Goal: Transaction & Acquisition: Purchase product/service

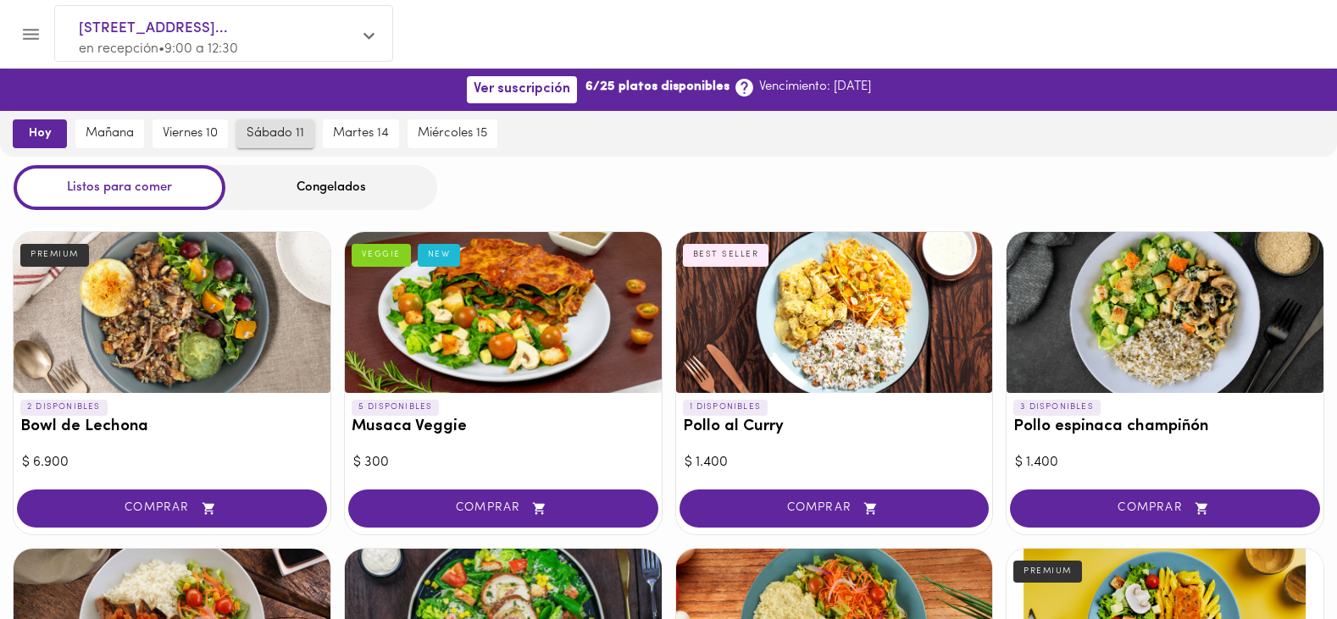
click at [275, 136] on span "sábado 11" at bounding box center [276, 133] width 58 height 15
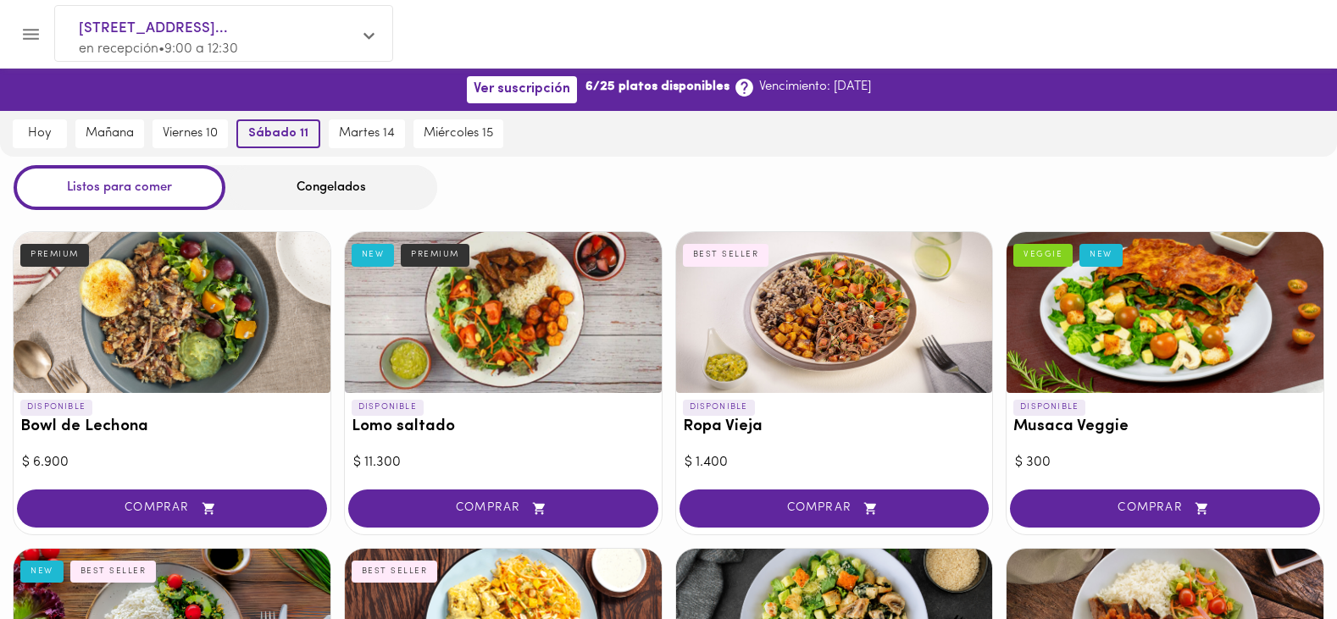
click at [276, 128] on span "sábado 11" at bounding box center [278, 133] width 60 height 15
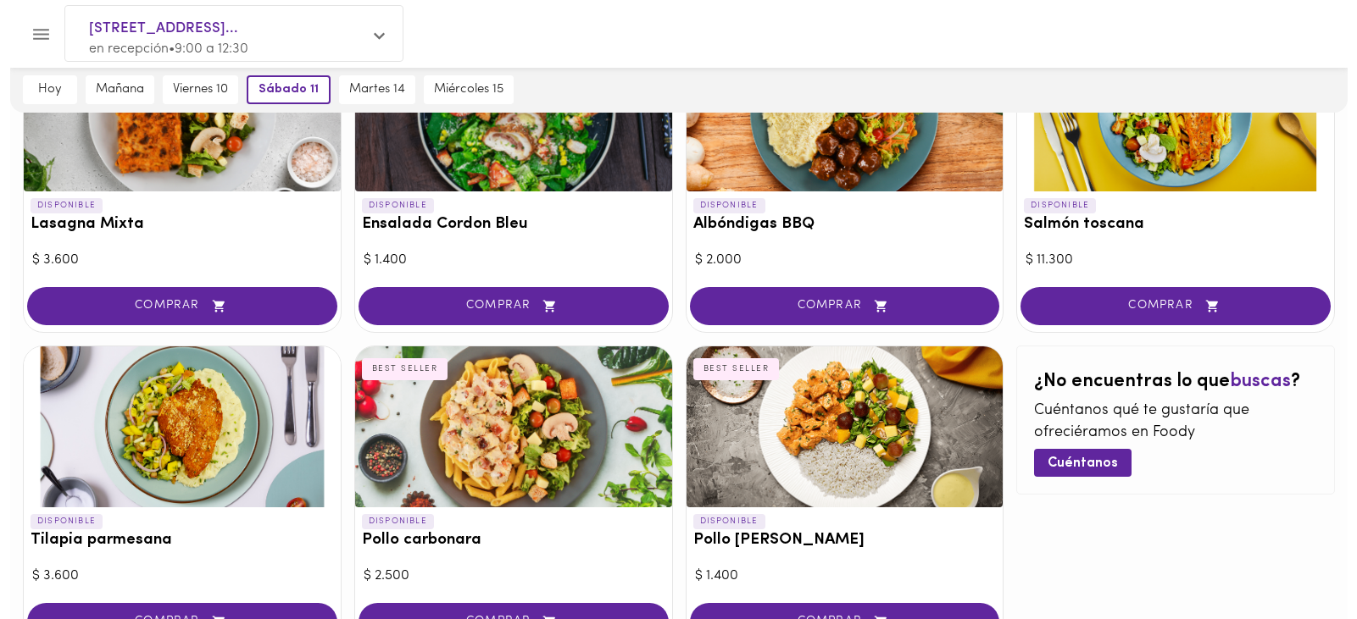
scroll to position [708, 0]
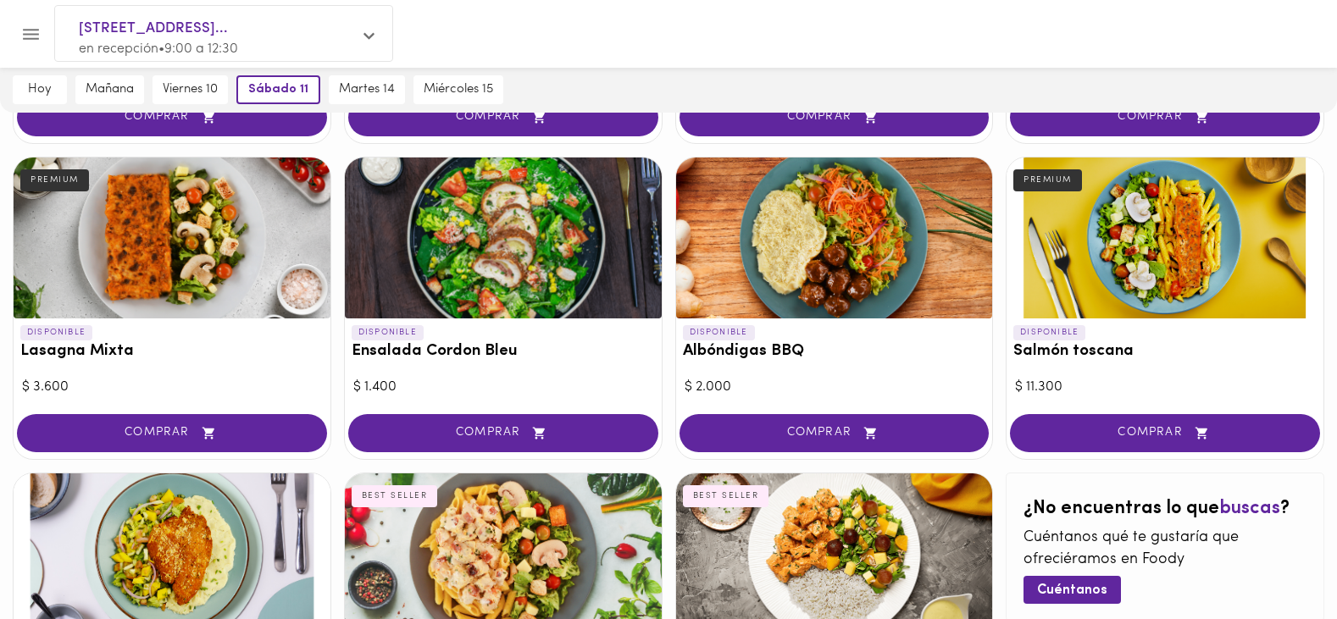
click at [851, 269] on div at bounding box center [834, 238] width 317 height 161
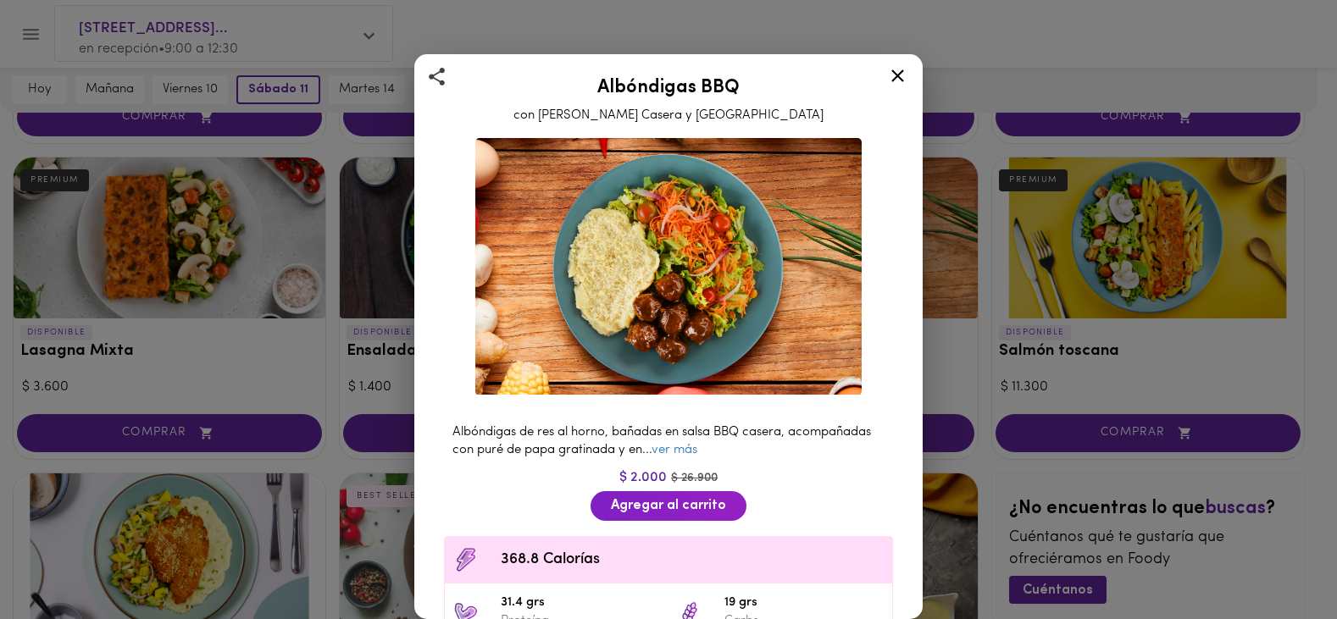
click at [851, 269] on div at bounding box center [668, 309] width 1337 height 619
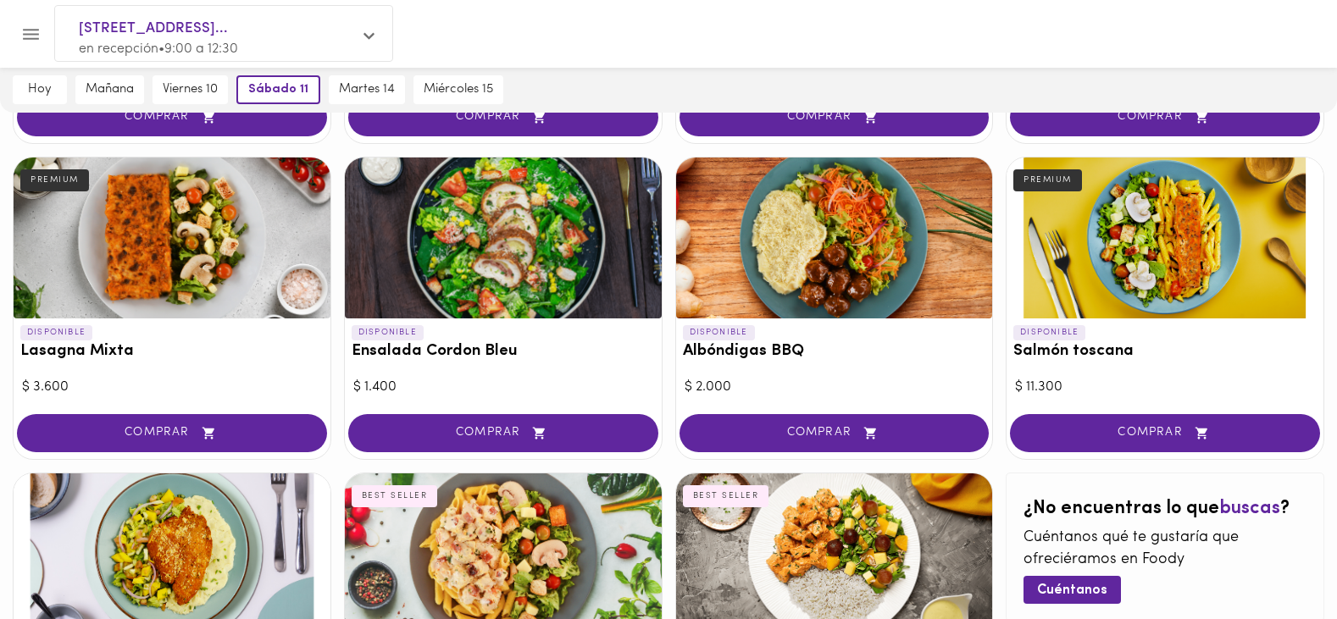
click at [809, 287] on div at bounding box center [834, 238] width 317 height 161
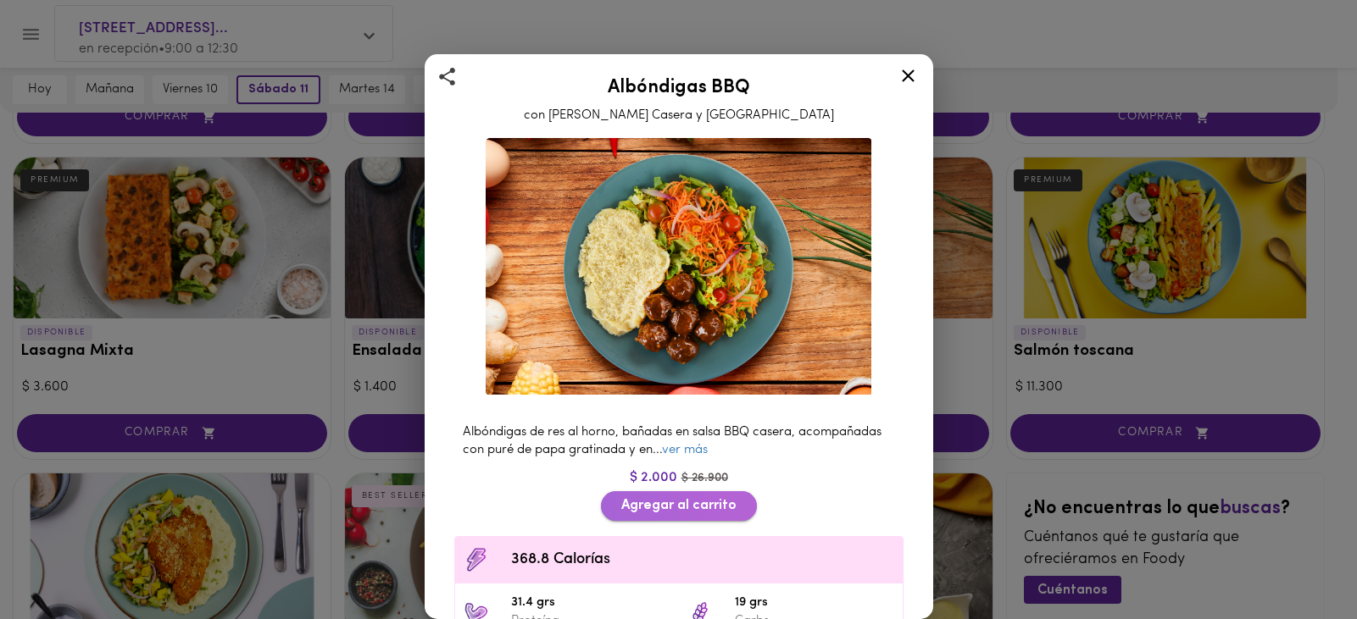
click at [673, 498] on span "Agregar al carrito" at bounding box center [678, 506] width 115 height 16
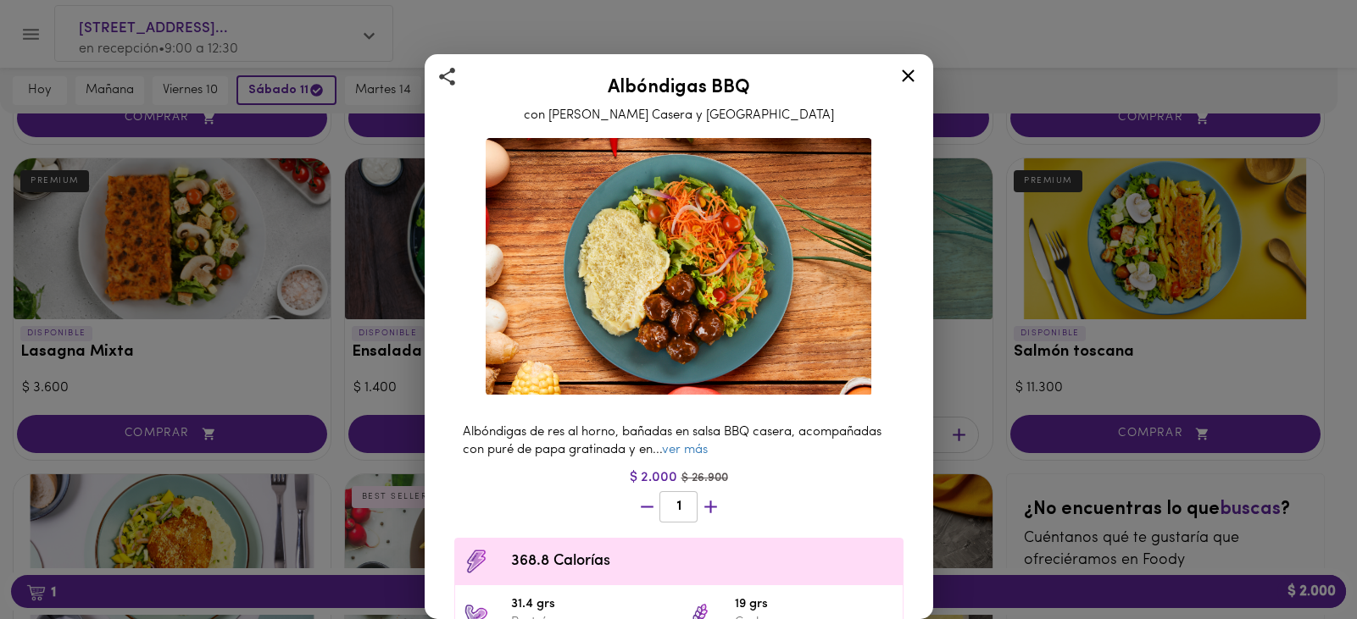
scroll to position [708, 0]
click at [634, 347] on img at bounding box center [679, 267] width 386 height 258
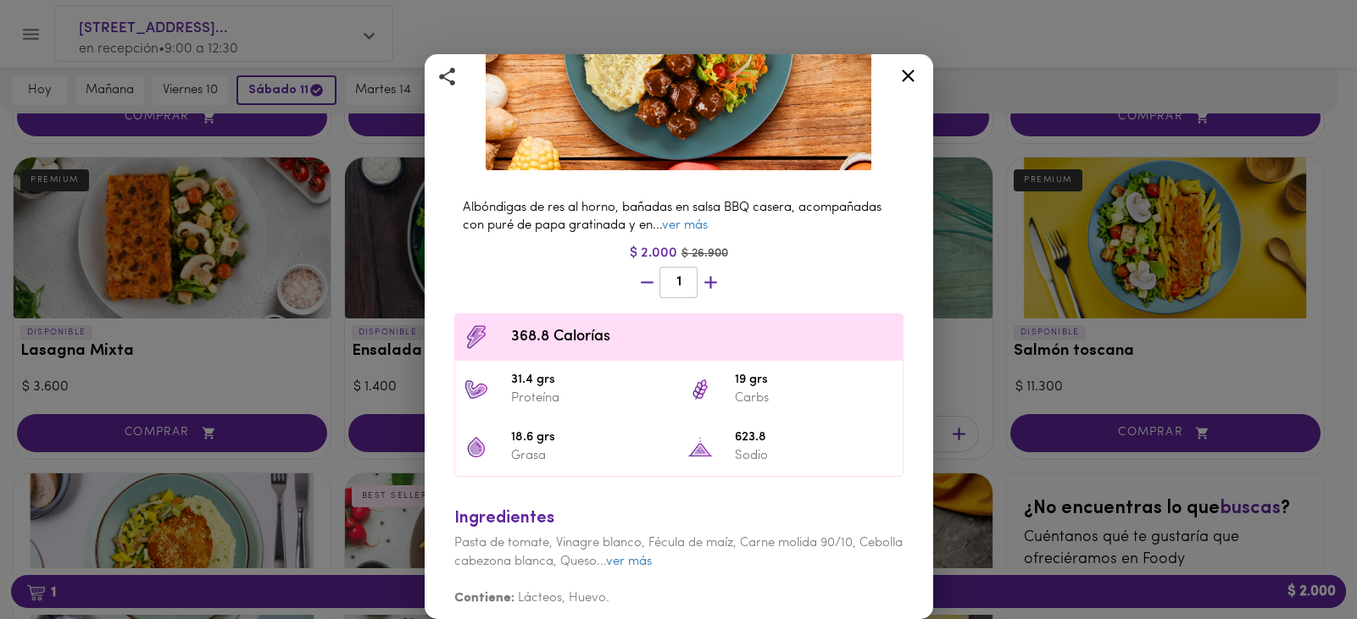
scroll to position [0, 0]
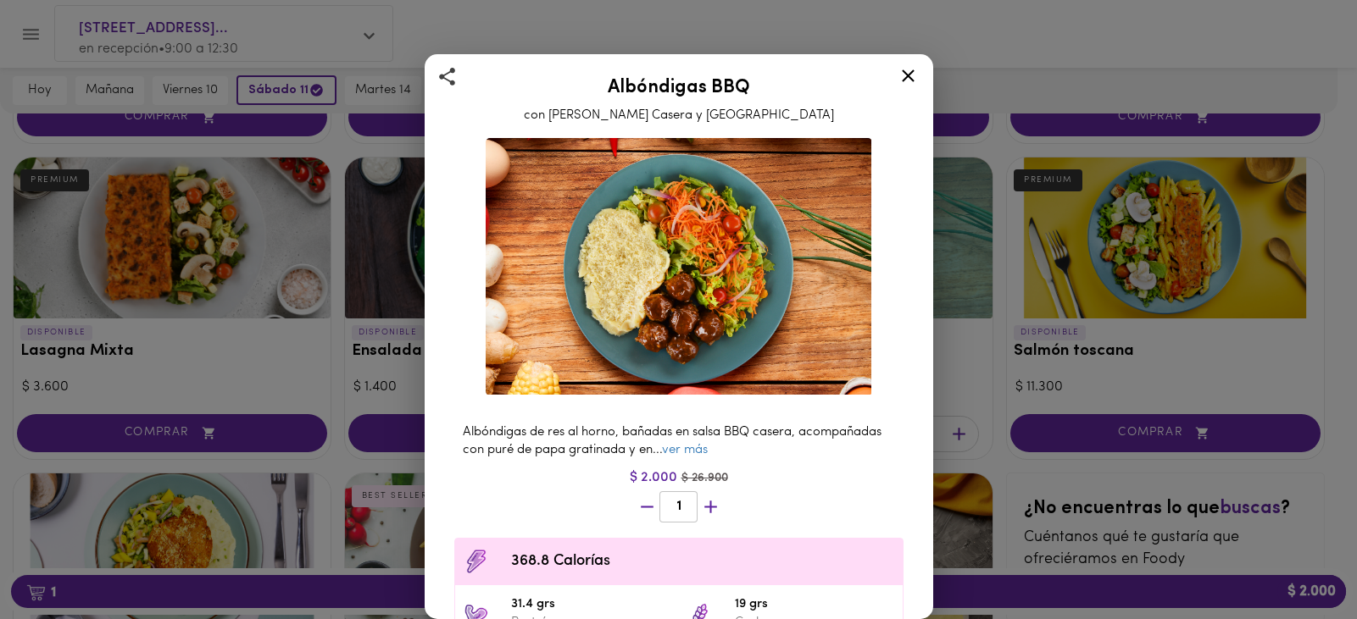
click at [622, 304] on img at bounding box center [679, 267] width 386 height 258
click at [373, 597] on div "Albóndigas BBQ con Salsa Barbacoa Casera y Puré Albóndigas de res al horno, bañ…" at bounding box center [678, 309] width 1357 height 619
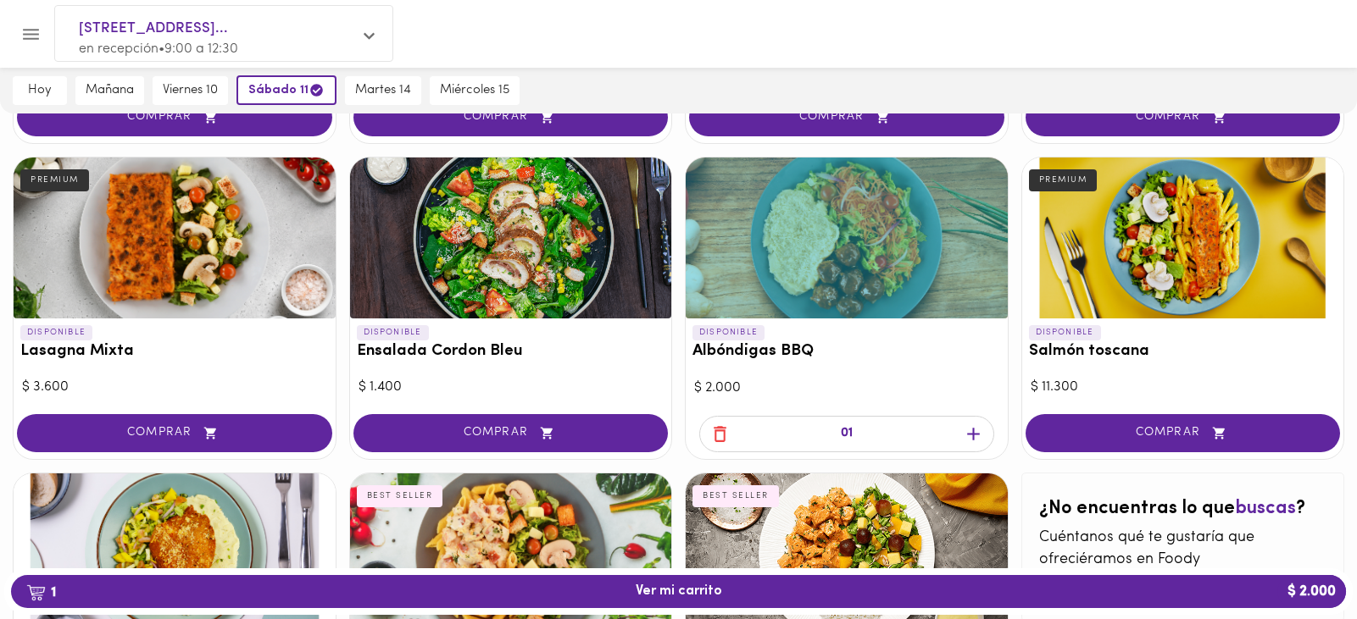
scroll to position [708, 0]
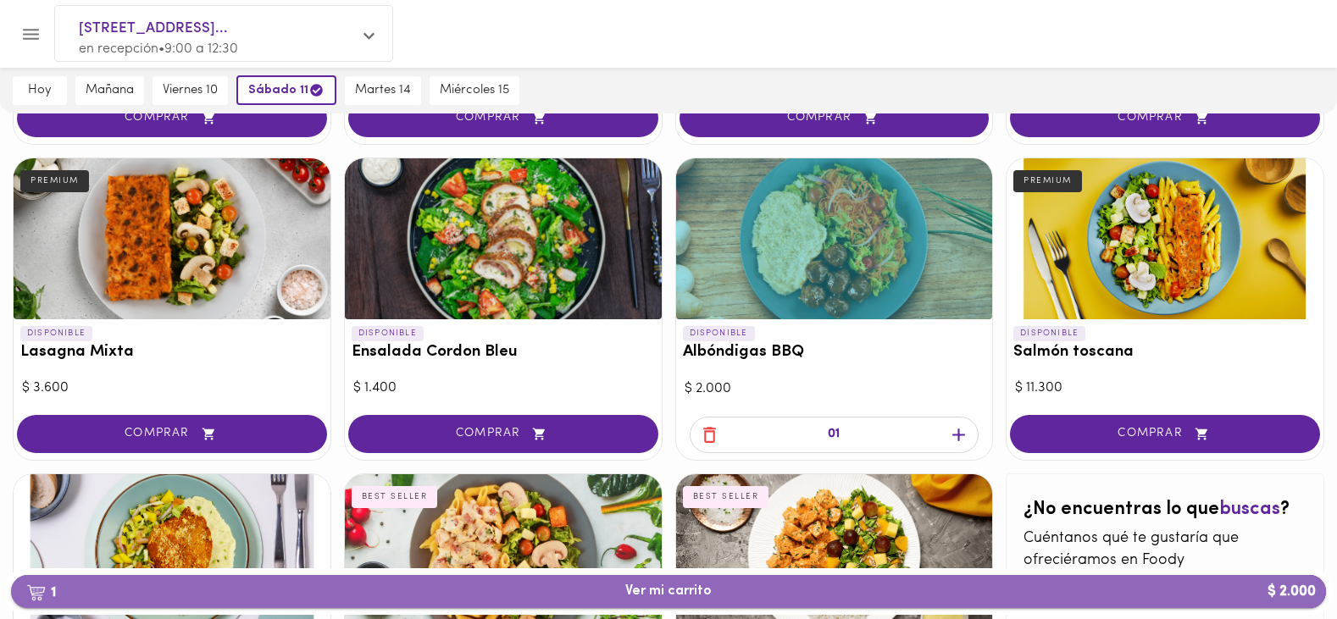
click at [649, 592] on span "1 Ver mi carrito $ 2.000" at bounding box center [668, 592] width 86 height 16
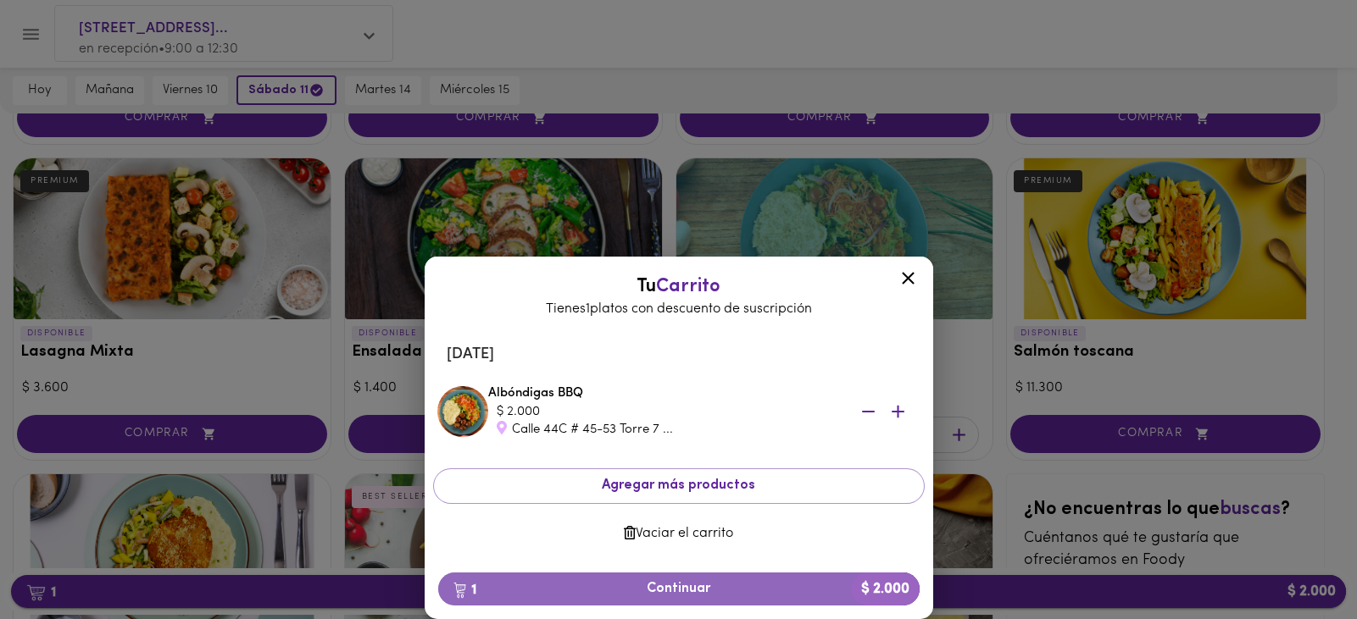
click at [649, 592] on span "1 Continuar $ 2.000" at bounding box center [679, 589] width 454 height 16
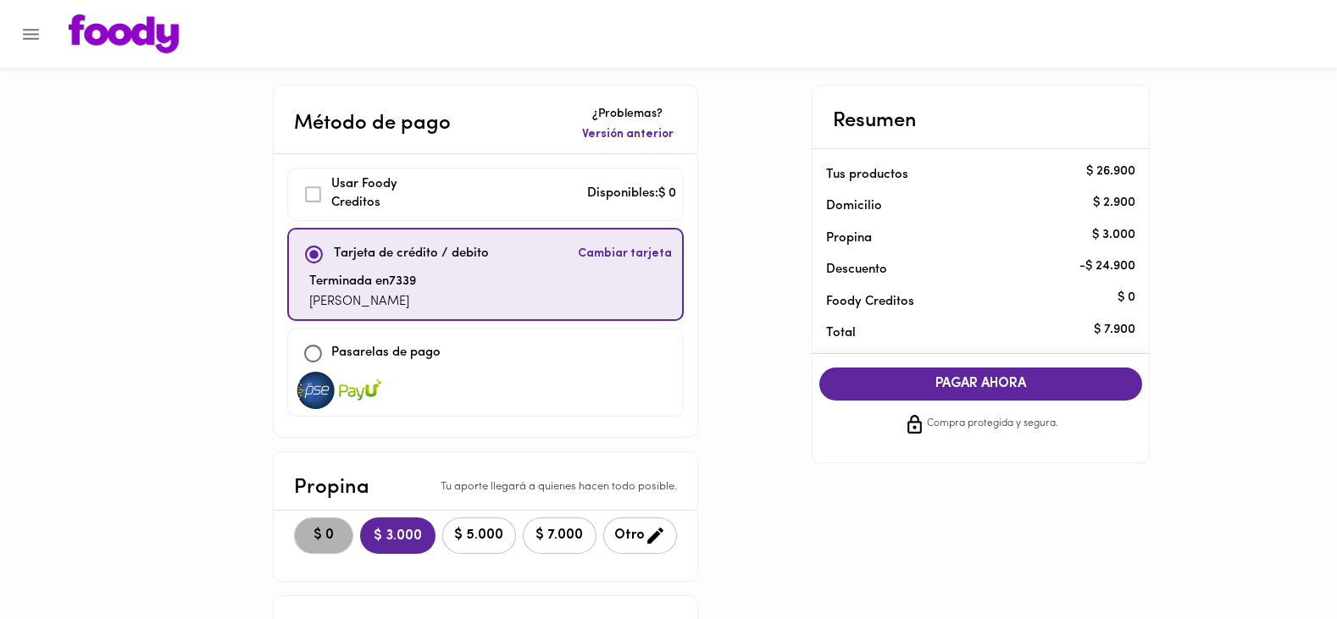
click at [320, 531] on span "$ 0" at bounding box center [323, 536] width 37 height 16
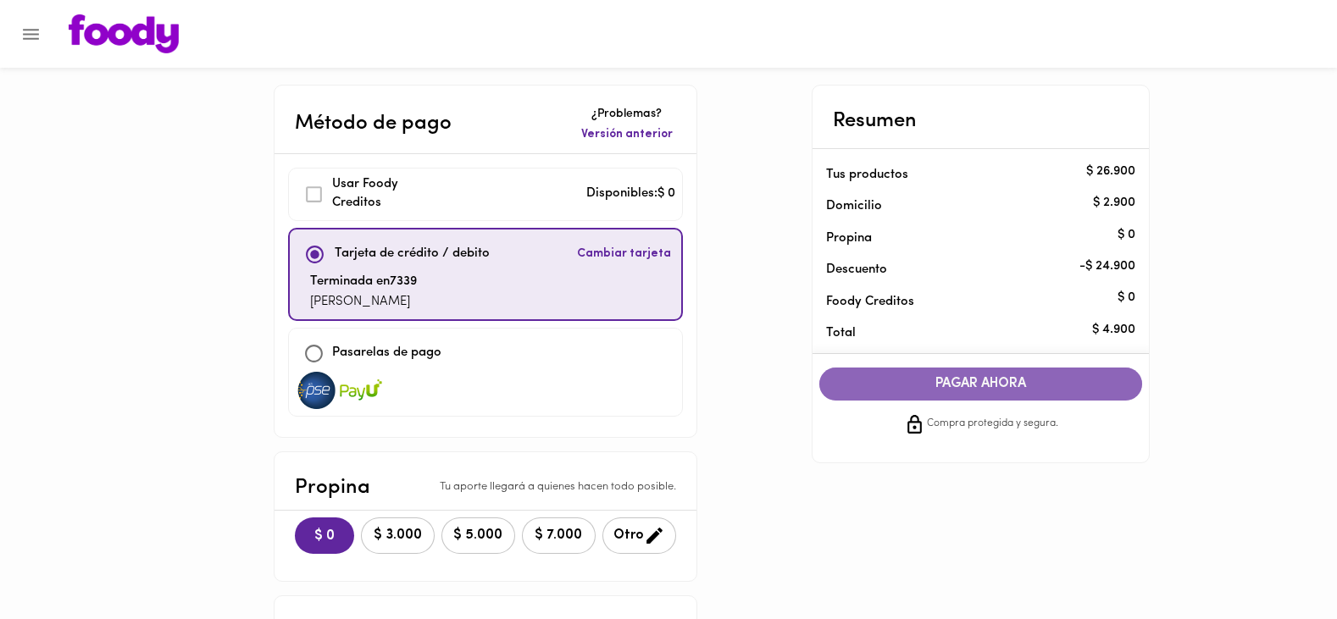
click at [972, 386] on span "PAGAR AHORA" at bounding box center [981, 384] width 290 height 16
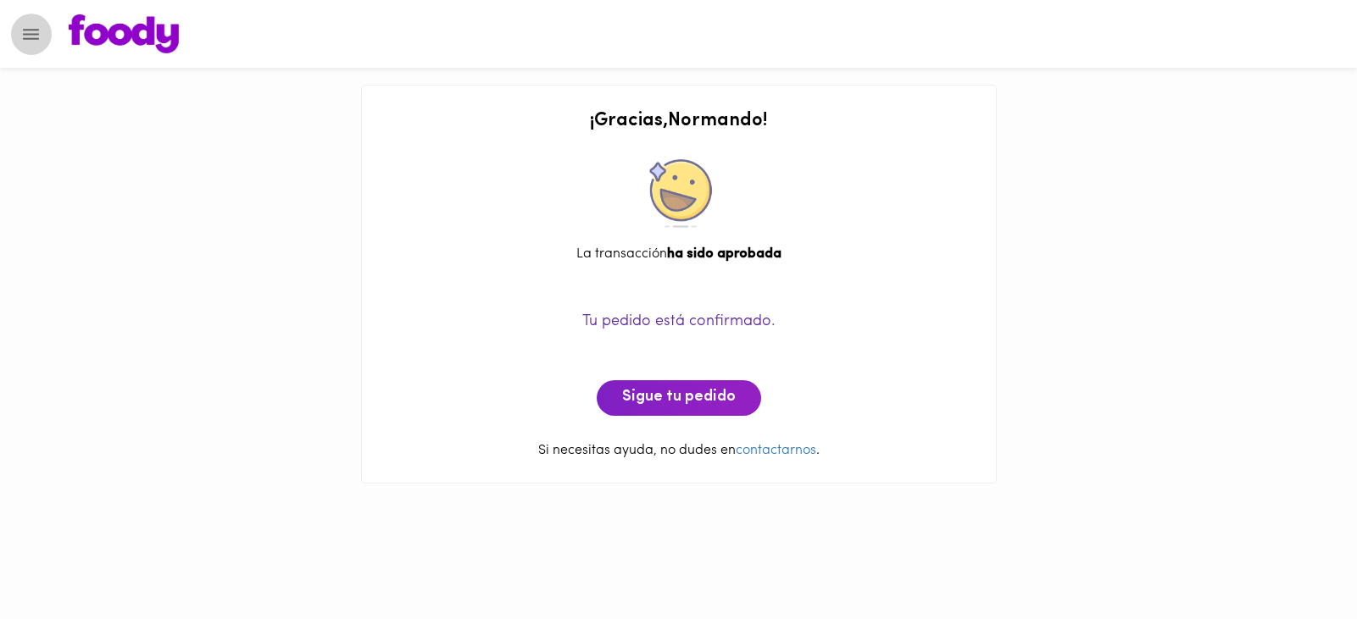
click at [25, 34] on icon "Menu" at bounding box center [31, 34] width 16 height 11
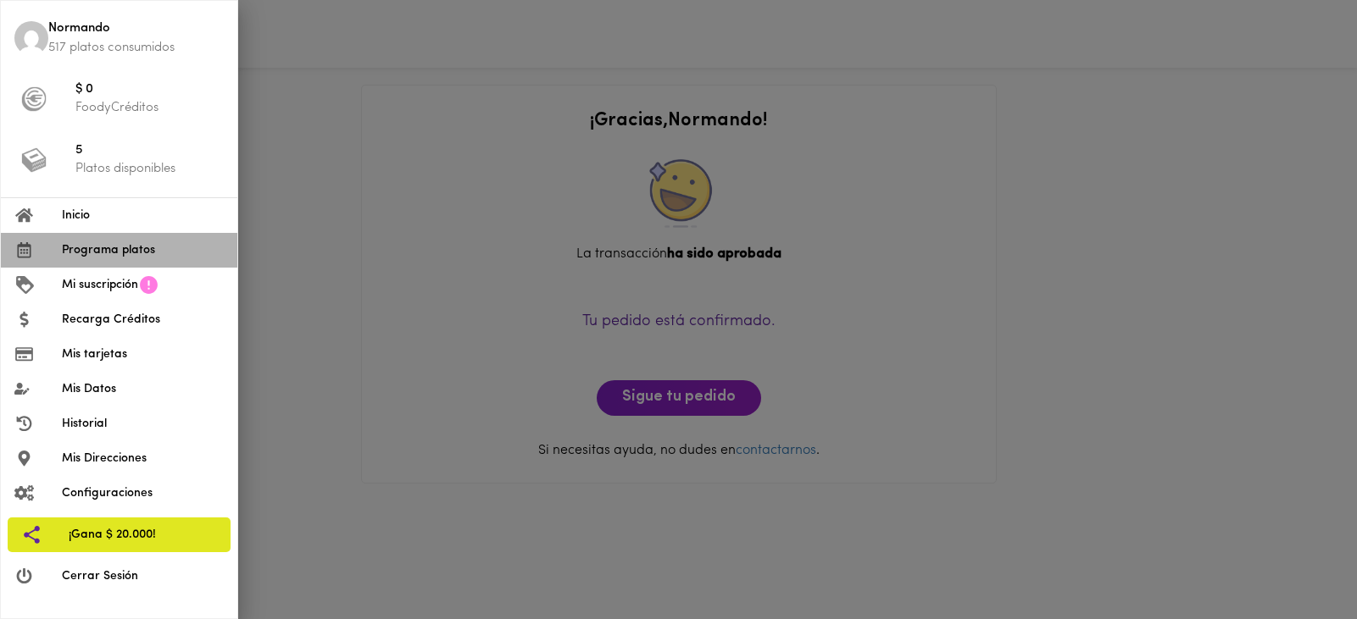
click at [74, 250] on span "Programa platos" at bounding box center [143, 251] width 162 height 18
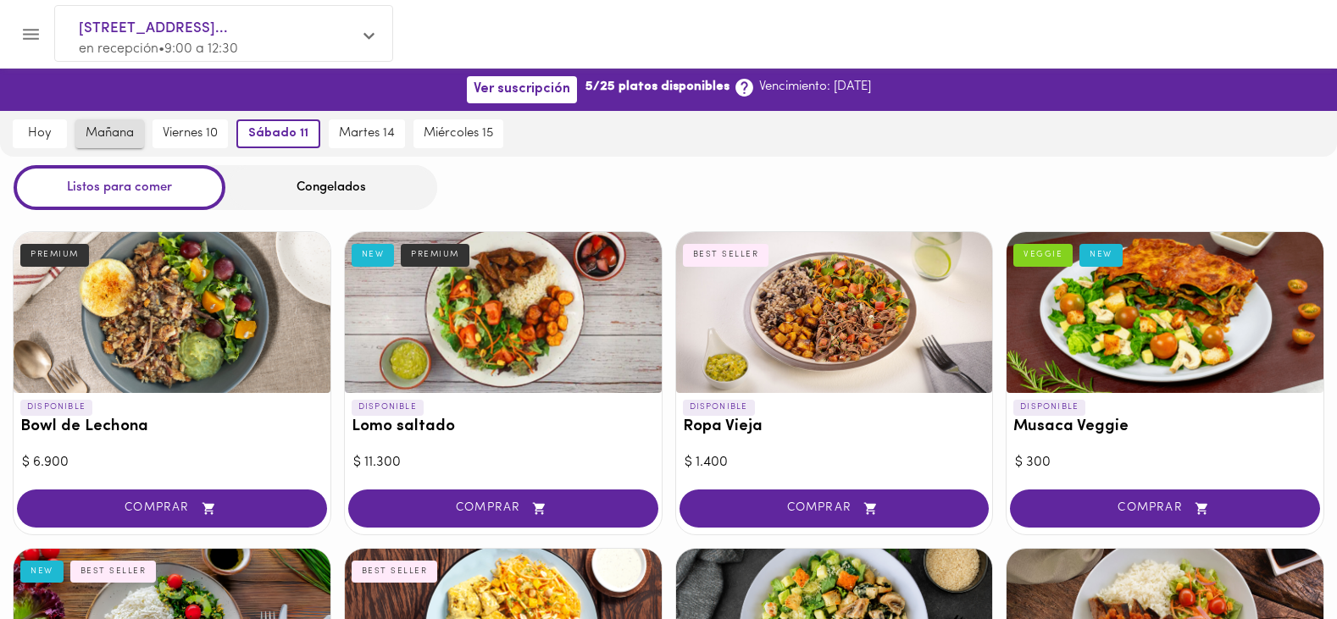
click at [111, 130] on span "mañana" at bounding box center [110, 133] width 48 height 15
click at [111, 130] on span "mañana" at bounding box center [113, 133] width 53 height 15
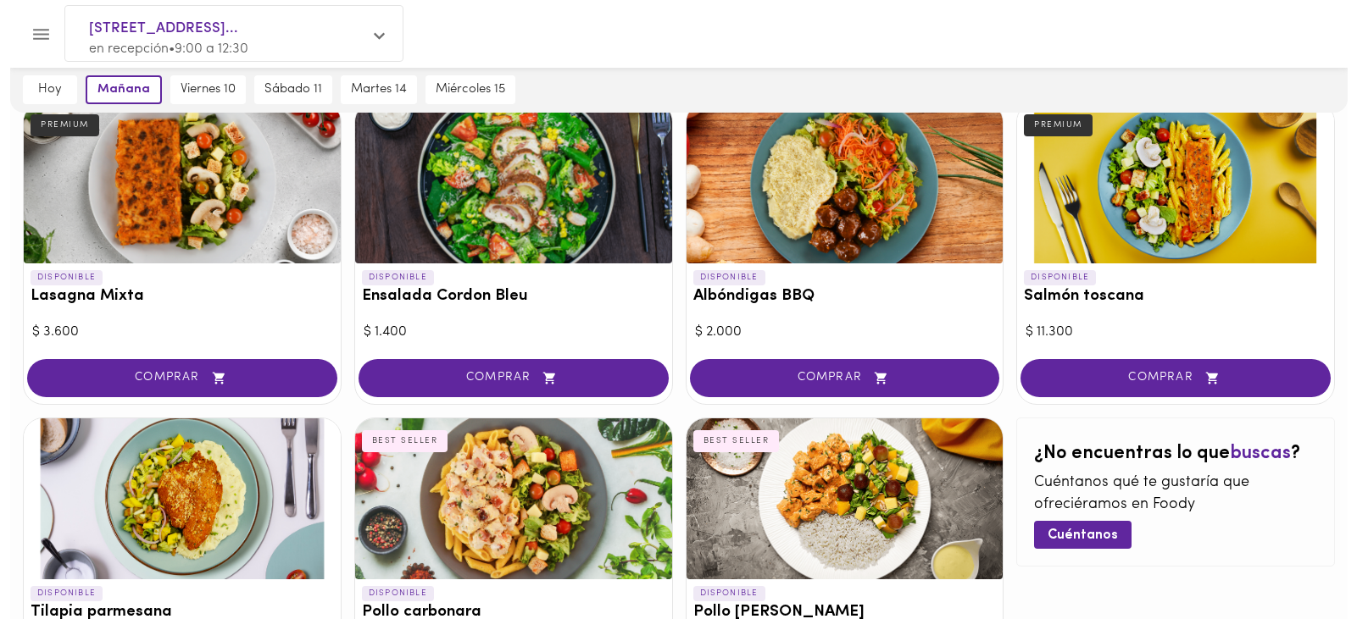
scroll to position [962, 0]
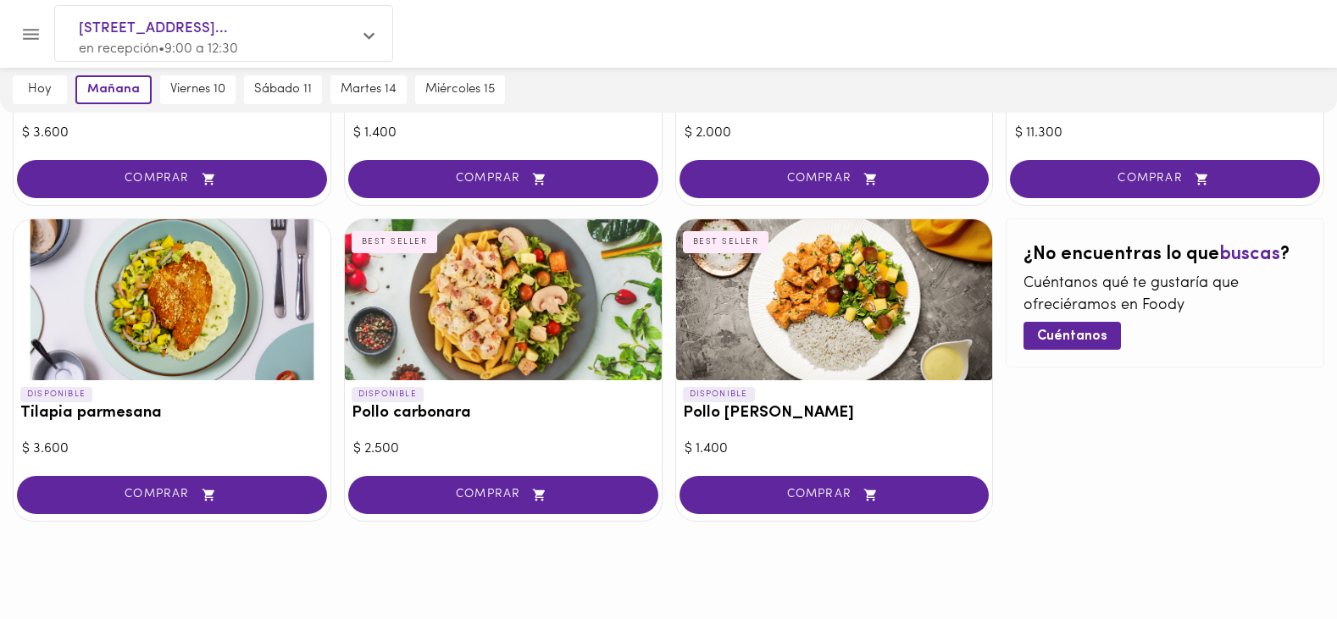
click at [129, 294] on div at bounding box center [172, 299] width 317 height 161
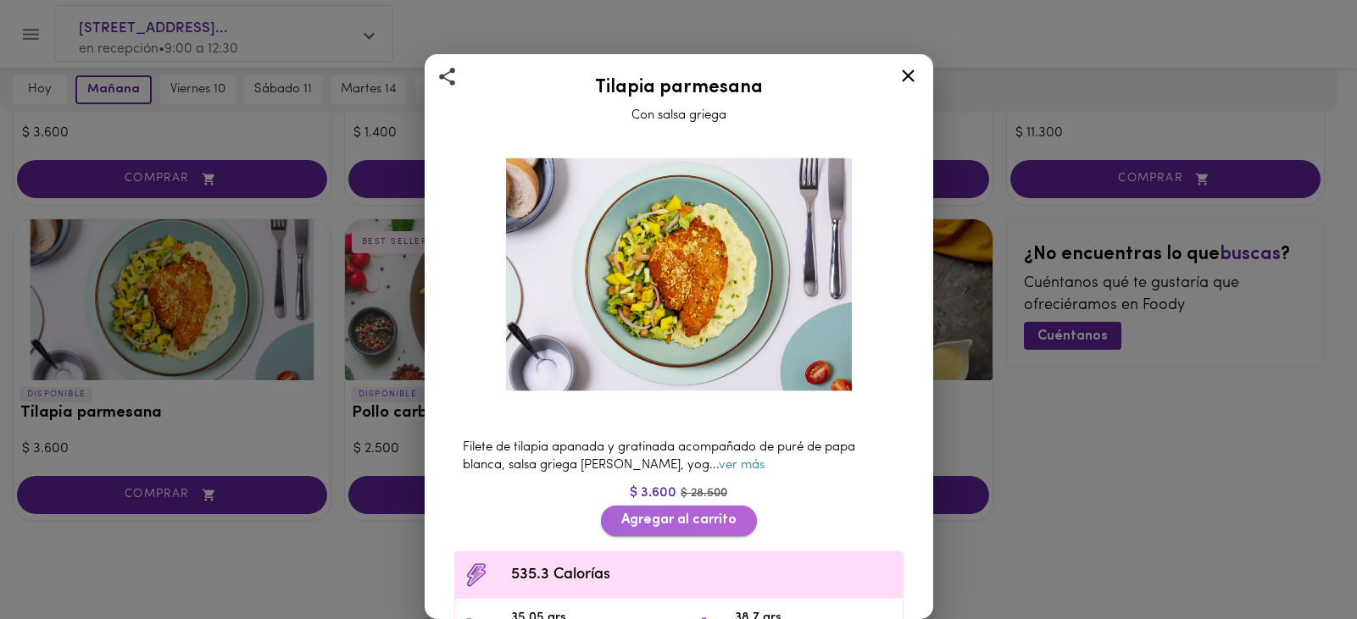
click at [657, 513] on span "Agregar al carrito" at bounding box center [678, 521] width 115 height 16
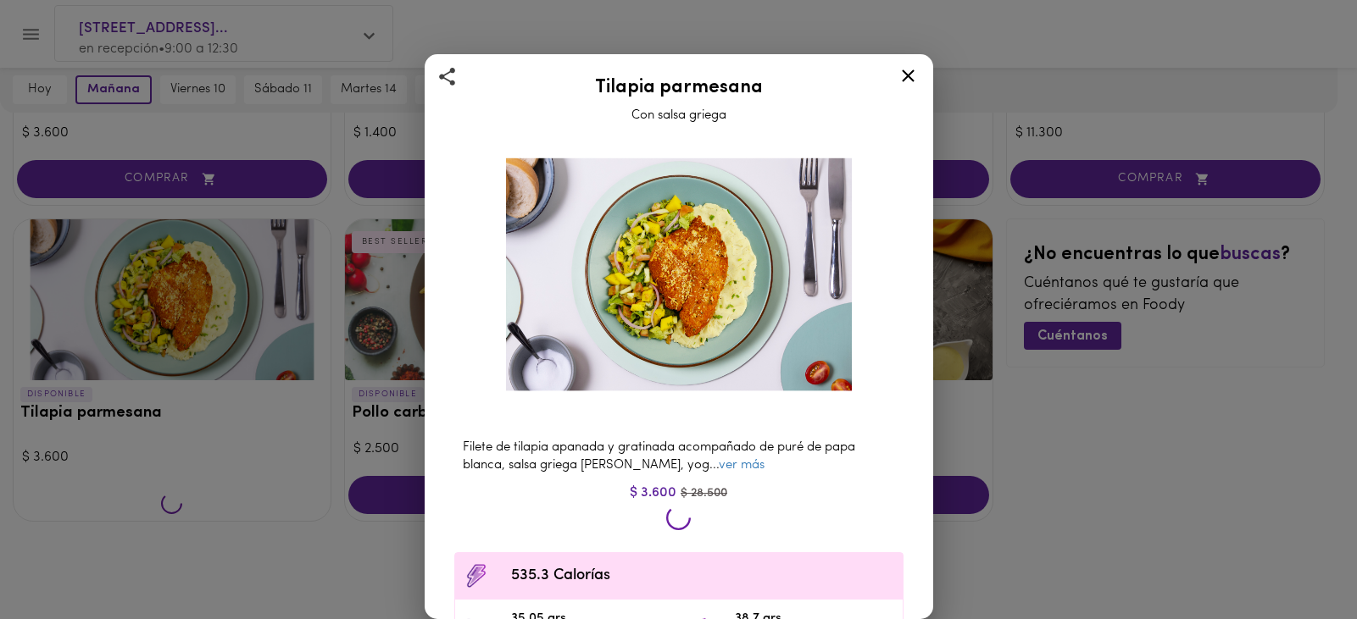
scroll to position [963, 0]
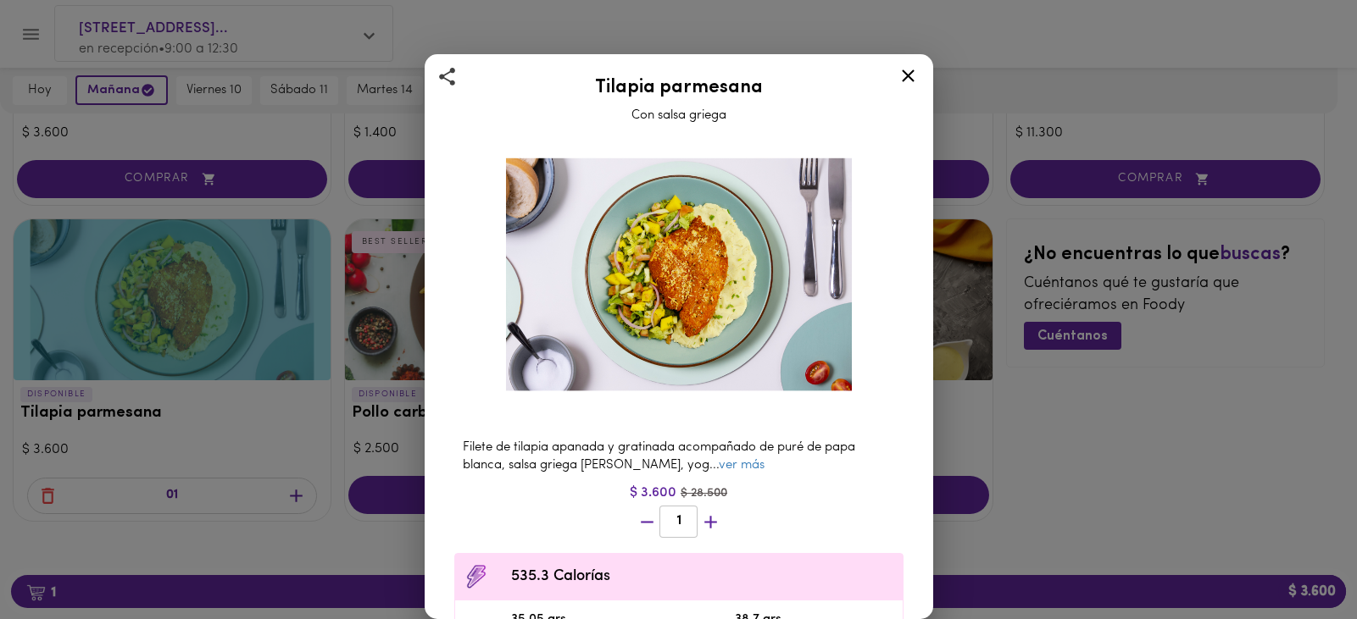
click at [277, 588] on div "Tilapia parmesana Con salsa griega Filete de tilapia apanada y gratinada acompa…" at bounding box center [678, 309] width 1357 height 619
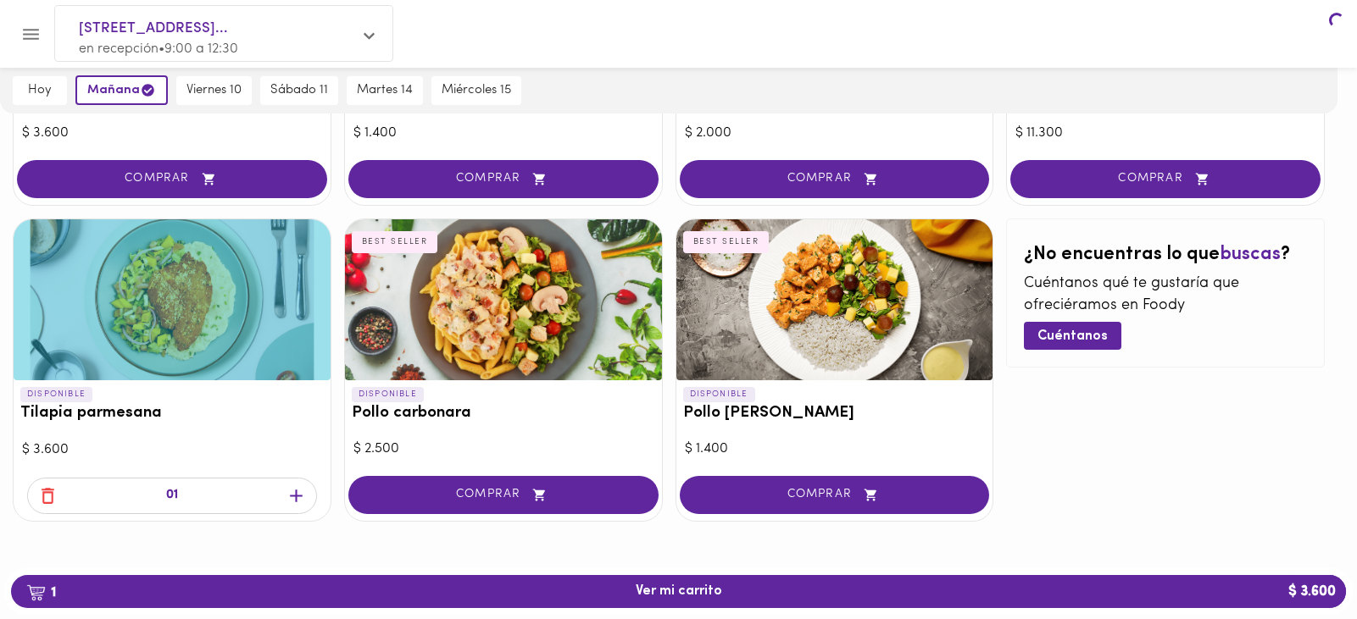
scroll to position [962, 0]
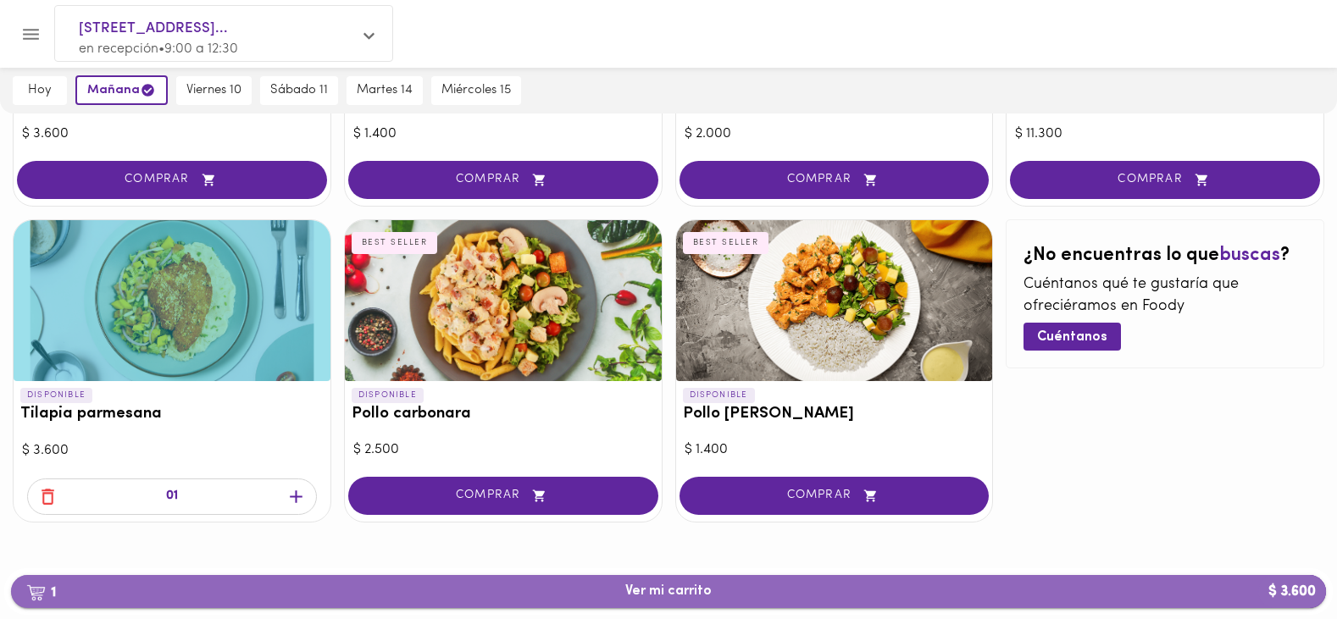
click at [624, 587] on span "1 Ver mi carrito $ 3.600" at bounding box center [669, 592] width 1288 height 16
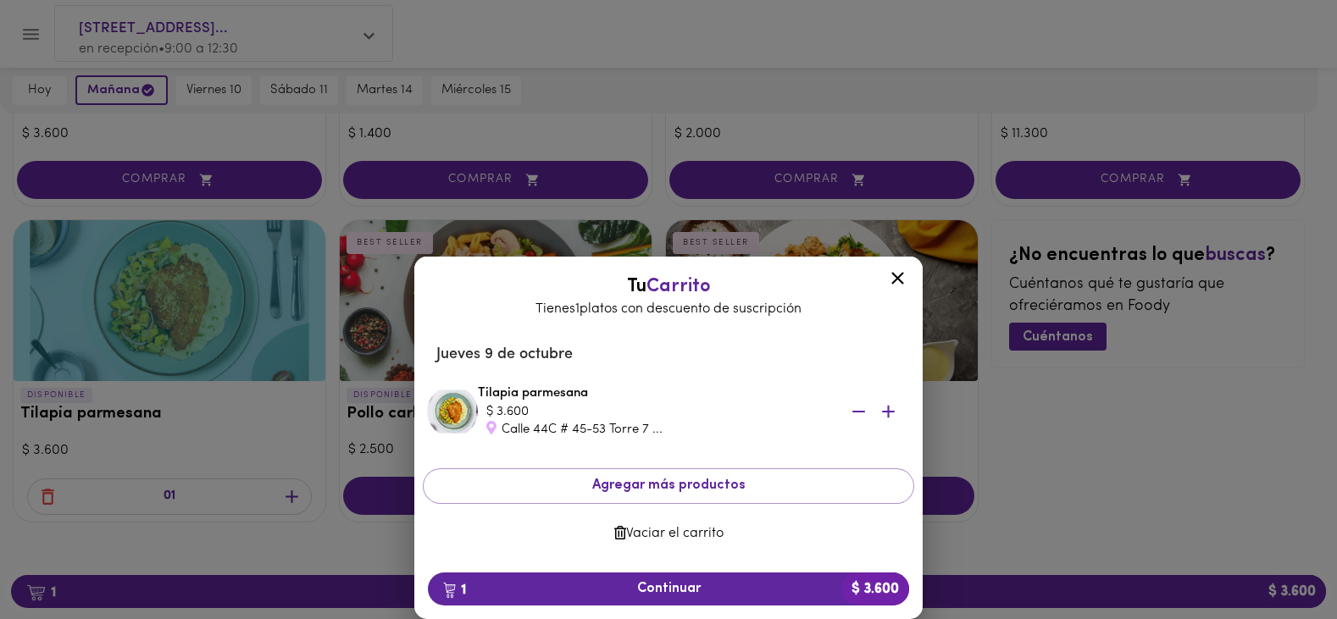
click at [644, 591] on div at bounding box center [668, 309] width 1337 height 619
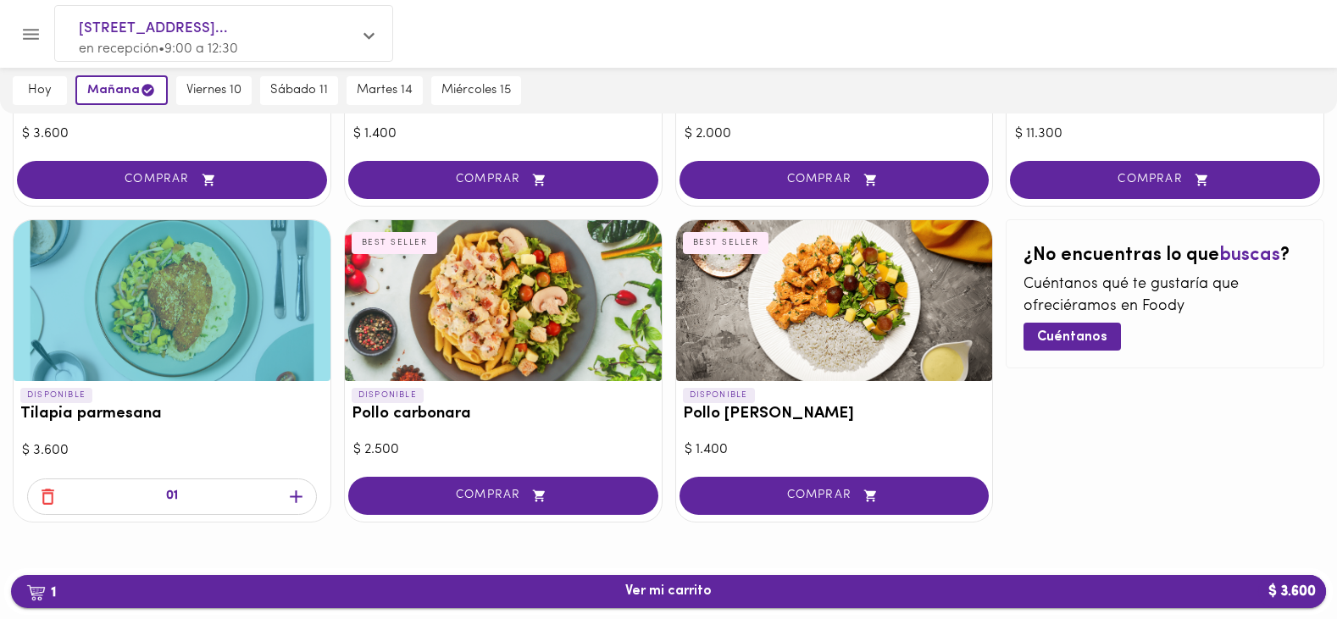
click at [630, 591] on span "1 Ver mi carrito $ 3.600" at bounding box center [668, 592] width 86 height 16
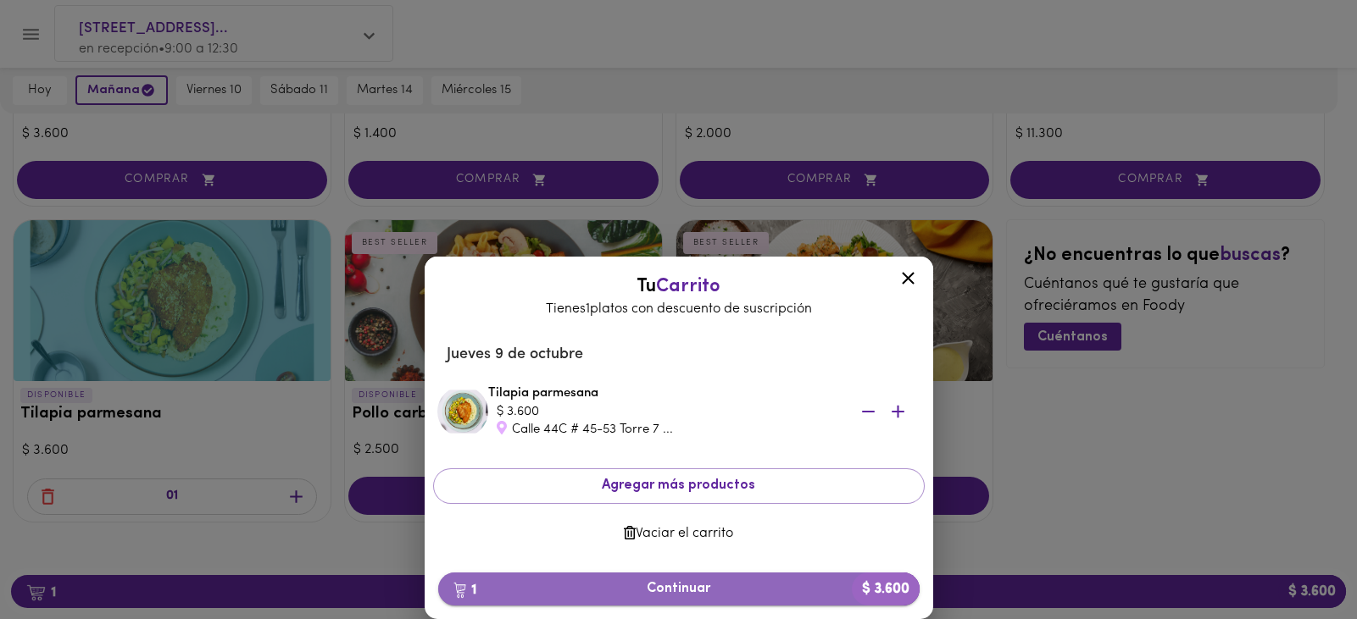
click at [655, 595] on span "1 Continuar $ 3.600" at bounding box center [679, 589] width 454 height 16
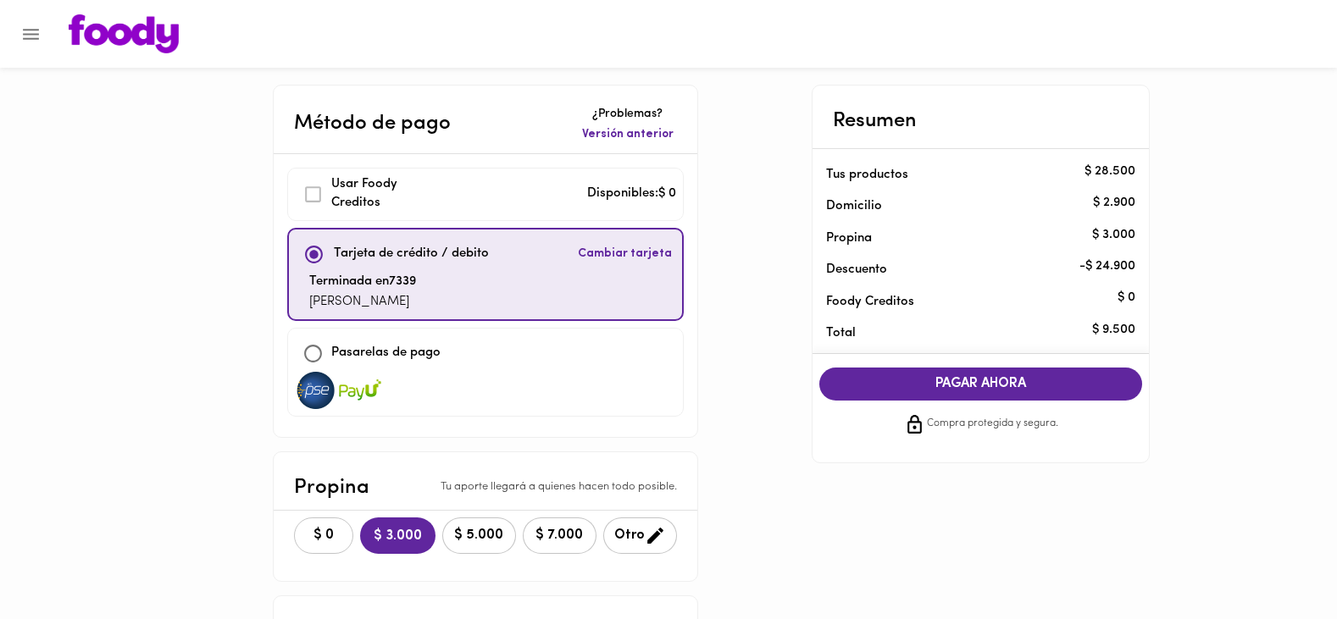
click at [339, 534] on span "$ 0" at bounding box center [323, 536] width 37 height 16
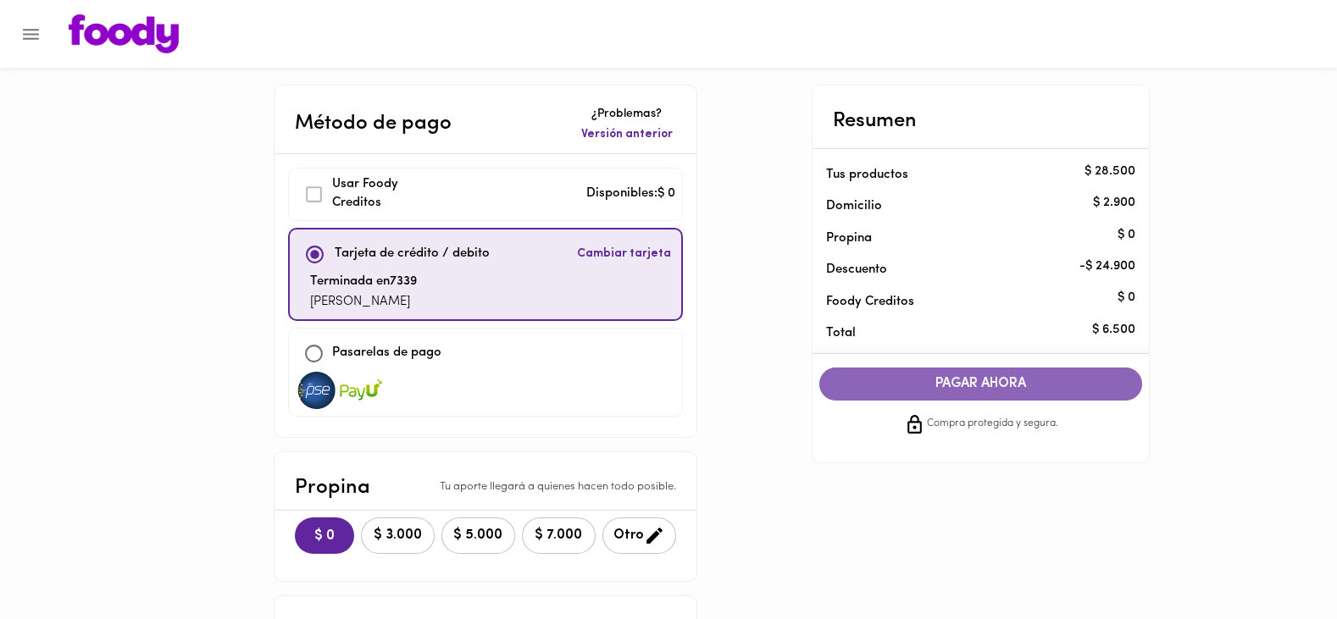
click at [946, 383] on span "PAGAR AHORA" at bounding box center [981, 384] width 290 height 16
